Goal: Task Accomplishment & Management: Complete application form

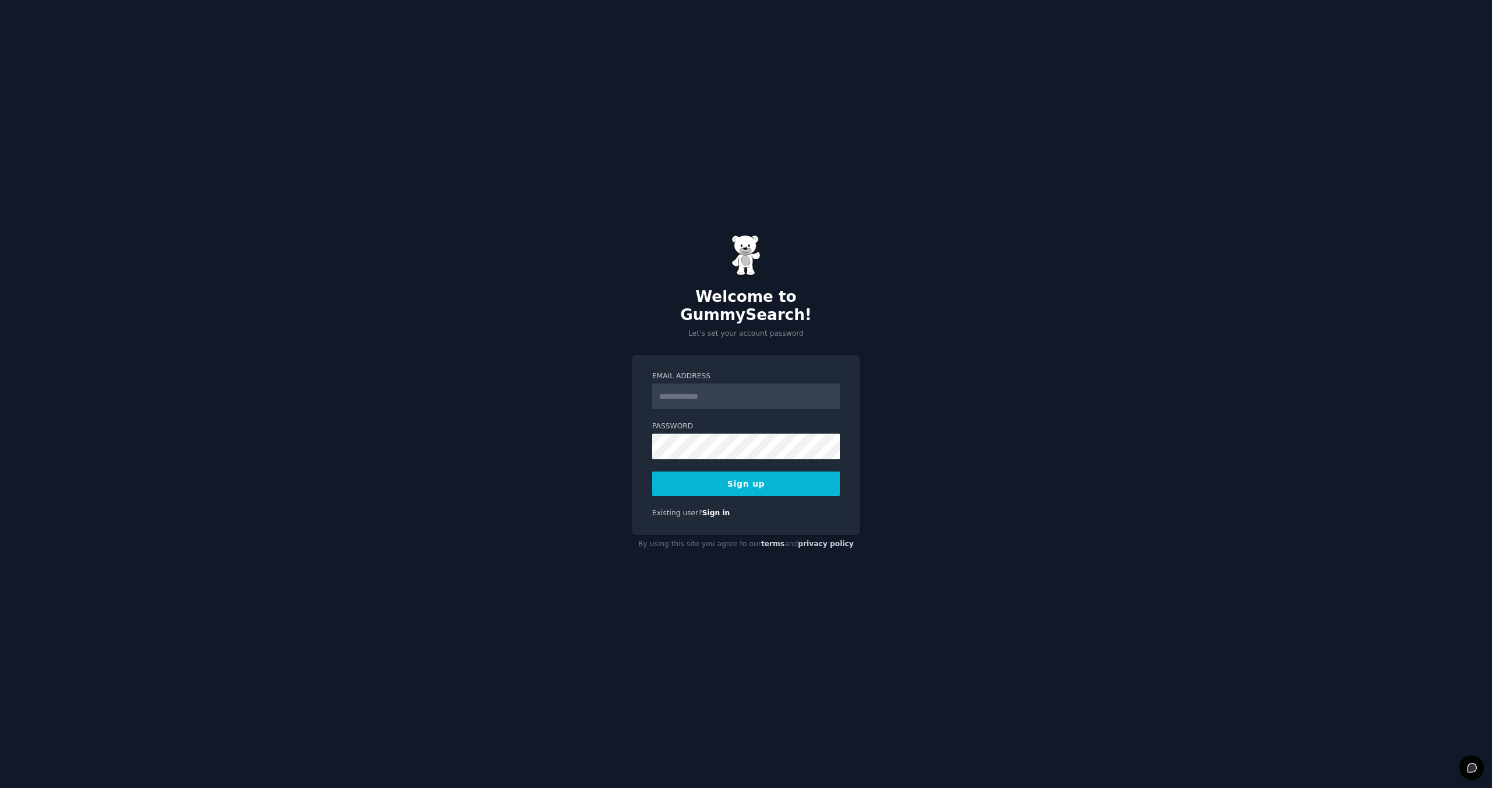
click at [723, 392] on input "Email Address" at bounding box center [746, 397] width 188 height 26
type input "**********"
click at [778, 479] on button "Sign up" at bounding box center [746, 484] width 188 height 24
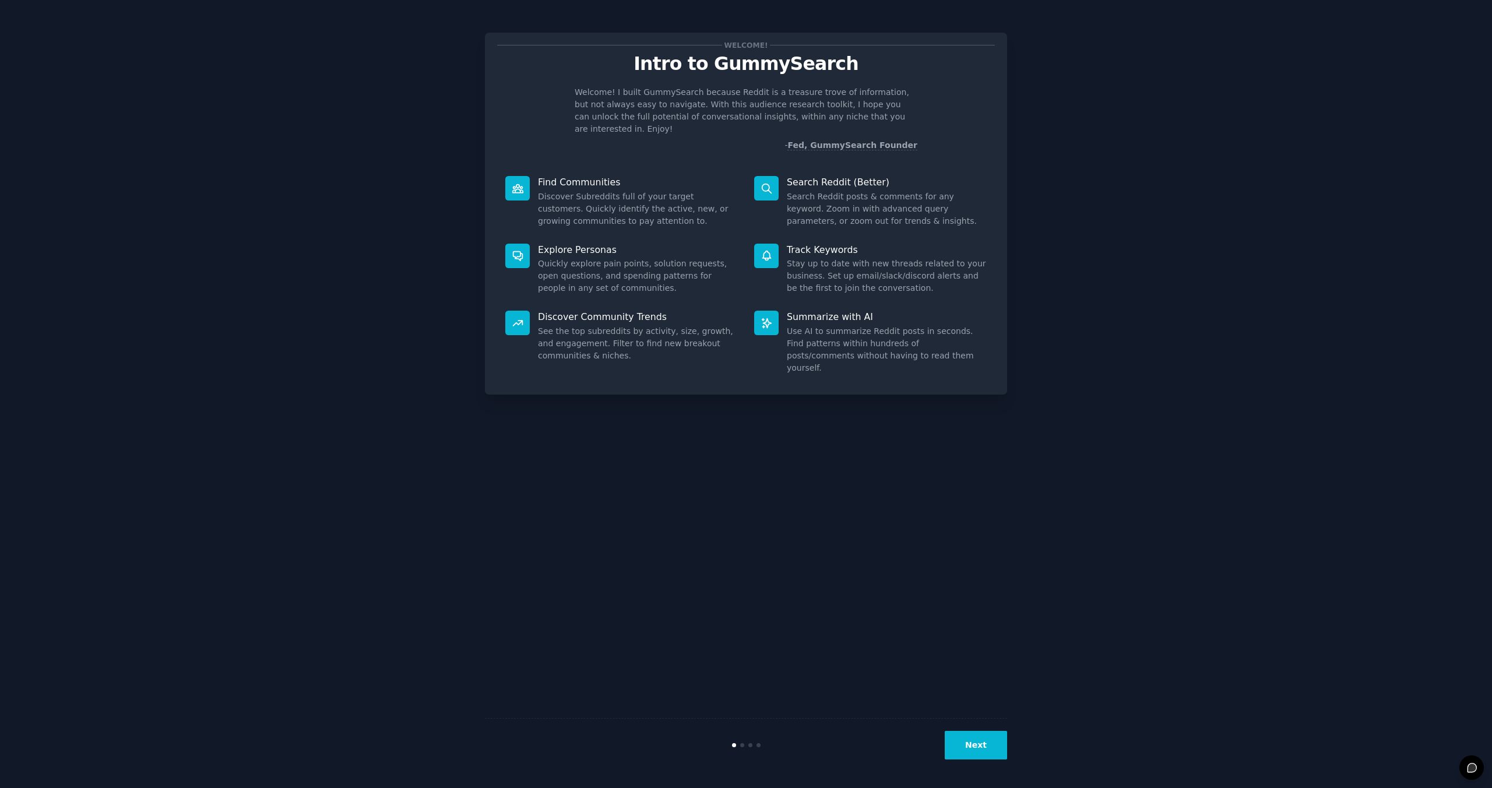
click at [993, 749] on button "Next" at bounding box center [976, 745] width 62 height 29
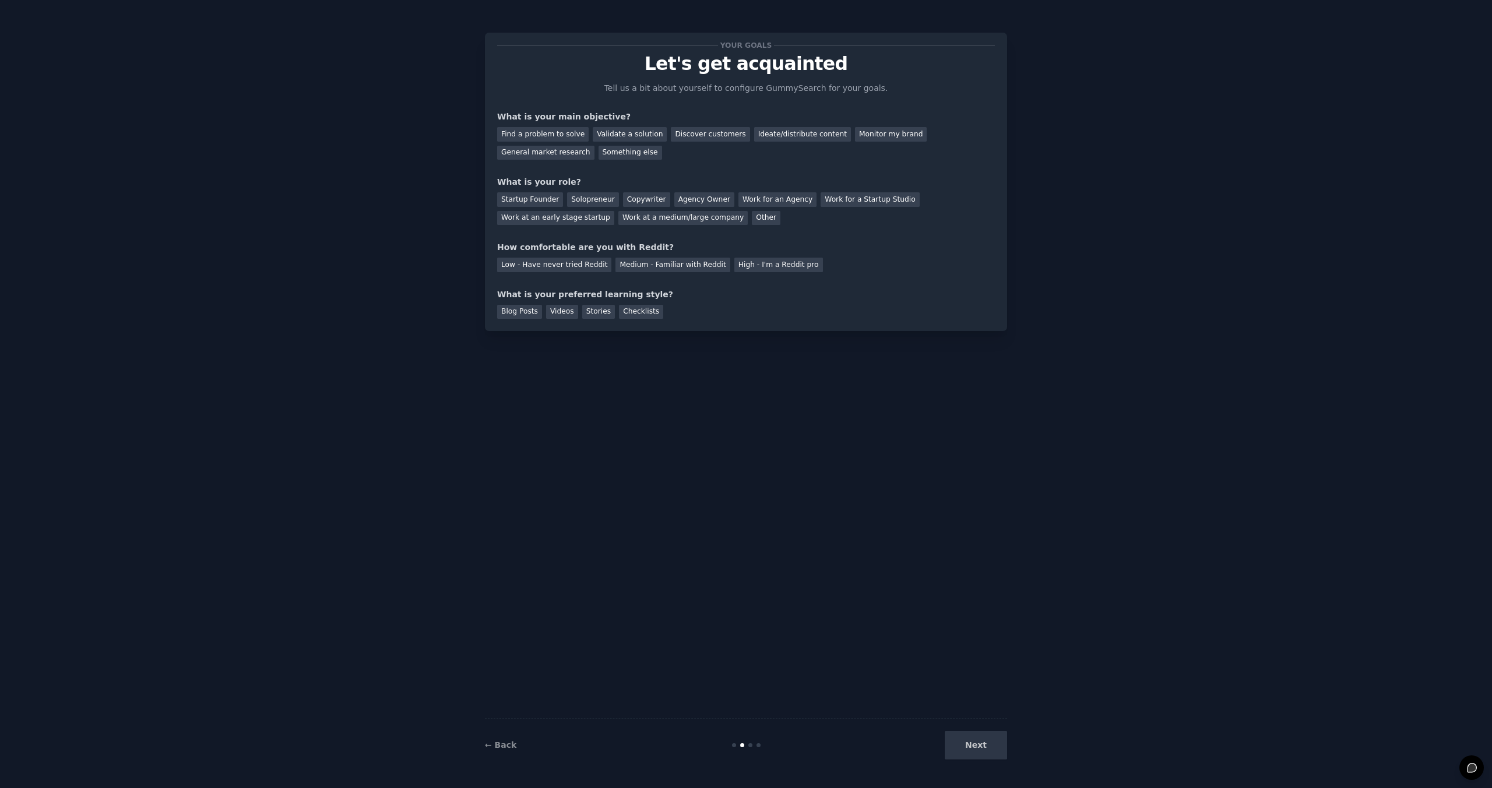
click at [993, 747] on div "Next" at bounding box center [920, 745] width 174 height 29
click at [948, 742] on div "Next" at bounding box center [920, 745] width 174 height 29
click at [556, 130] on div "Find a problem to solve" at bounding box center [543, 134] width 92 height 15
click at [540, 203] on div "Startup Founder" at bounding box center [530, 199] width 66 height 15
click at [563, 270] on div "Low - Have never tried Reddit" at bounding box center [554, 265] width 114 height 15
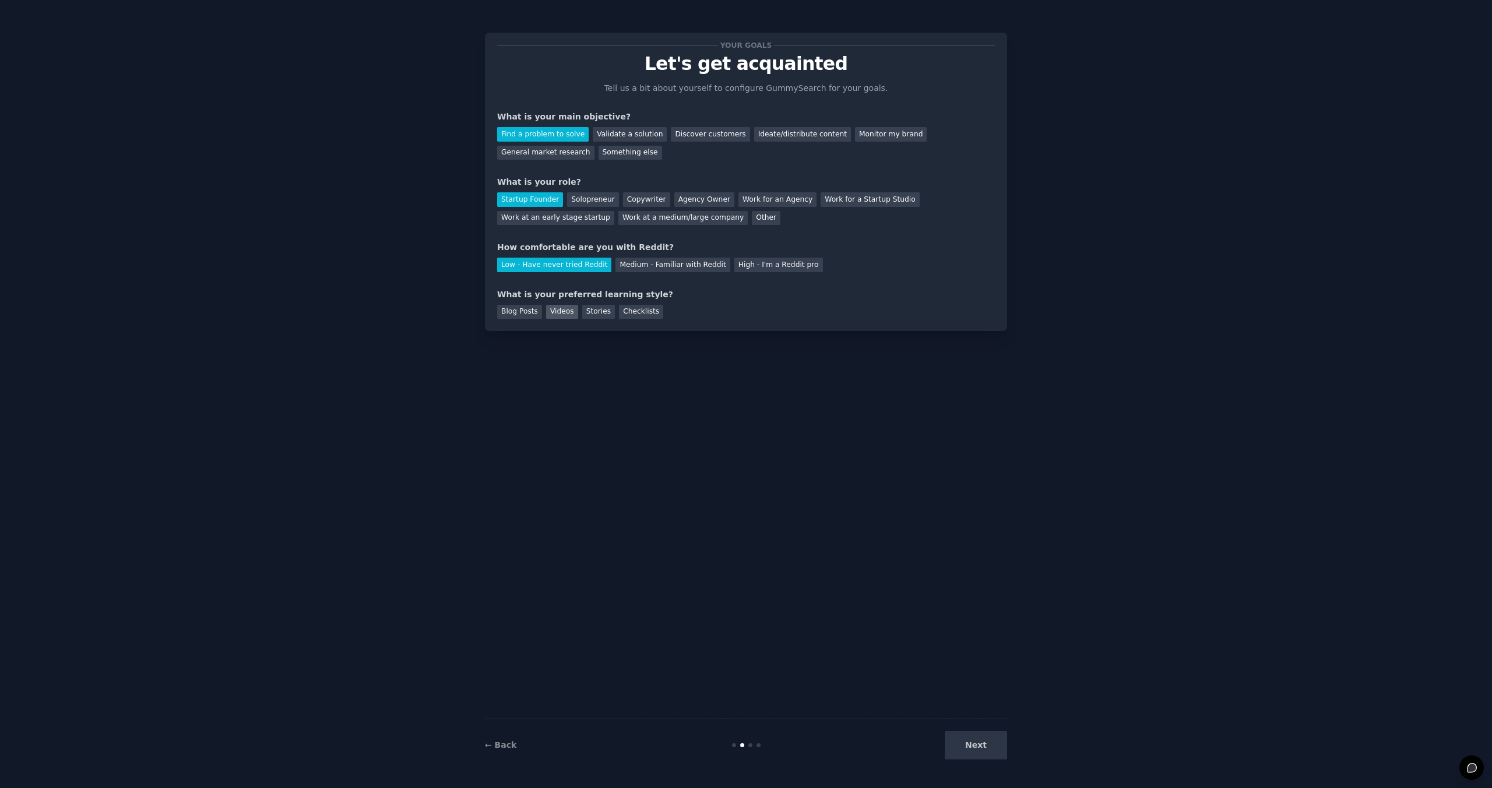
click at [567, 317] on div "Videos" at bounding box center [562, 312] width 32 height 15
click at [985, 751] on button "Next" at bounding box center [976, 745] width 62 height 29
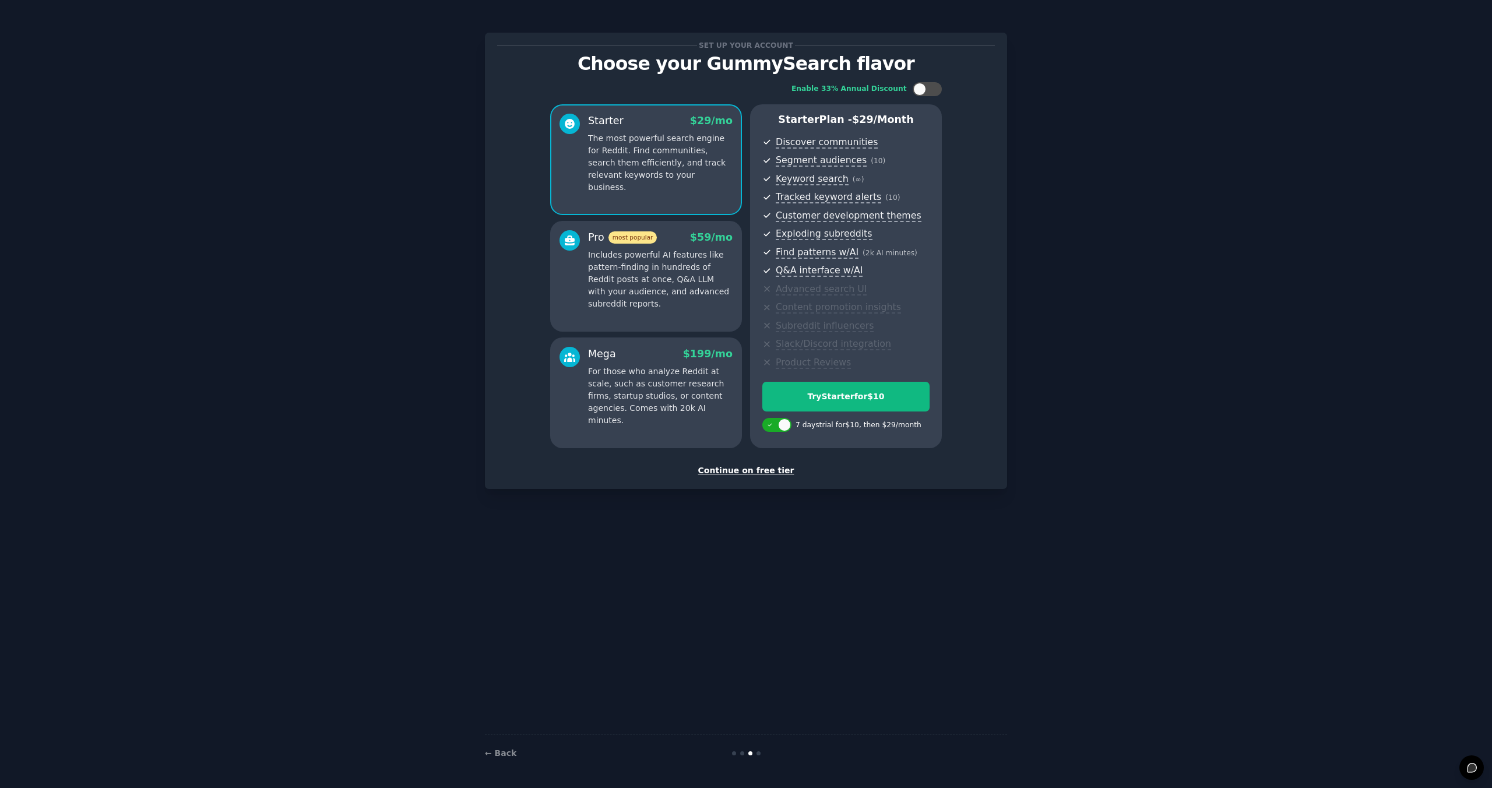
click at [1175, 237] on div "Set up your account Choose your GummySearch flavor Enable 33% Annual Discount S…" at bounding box center [746, 394] width 1460 height 756
